Goal: Task Accomplishment & Management: Complete application form

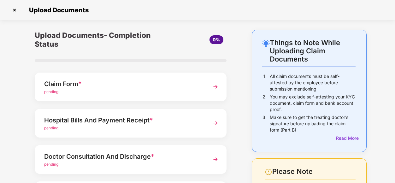
click at [52, 92] on span "pending" at bounding box center [51, 91] width 14 height 5
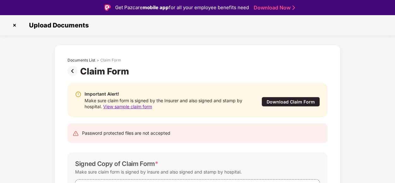
click at [286, 101] on div "Download Claim Form" at bounding box center [291, 102] width 58 height 10
click at [13, 24] on img at bounding box center [14, 25] width 10 height 10
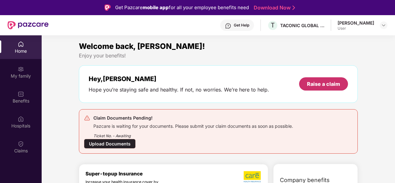
click at [328, 82] on div "Raise a claim" at bounding box center [323, 84] width 33 height 7
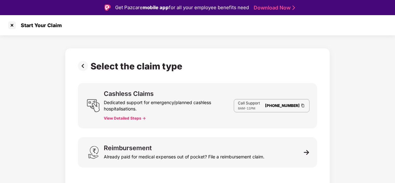
click at [283, 106] on link "[PHONE_NUMBER]" at bounding box center [282, 105] width 35 height 5
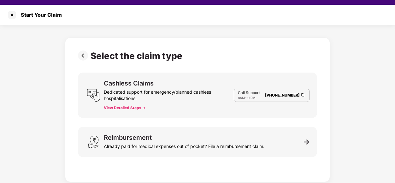
scroll to position [15, 0]
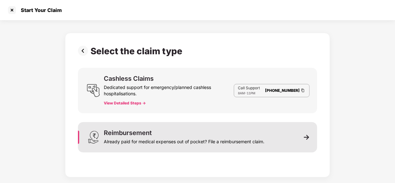
click at [300, 144] on div "Reimbursement Already paid for medical expenses out of pocket? File a reimburse…" at bounding box center [197, 137] width 239 height 30
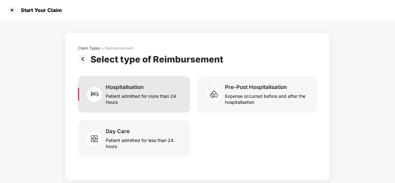
click at [135, 94] on div "Patient admitted for more than 24 Hours" at bounding box center [144, 98] width 77 height 15
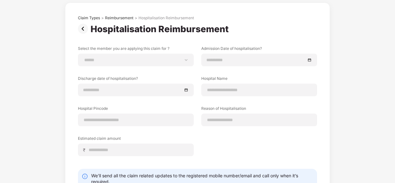
scroll to position [74, 0]
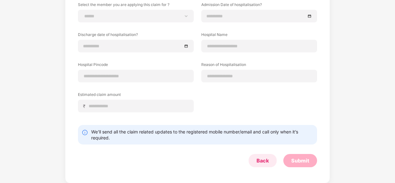
click at [261, 161] on div "Back" at bounding box center [263, 160] width 12 height 7
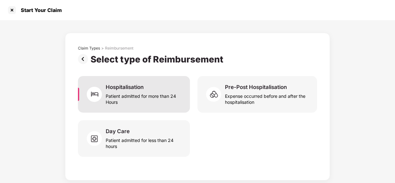
scroll to position [0, 0]
